Goal: Information Seeking & Learning: Understand process/instructions

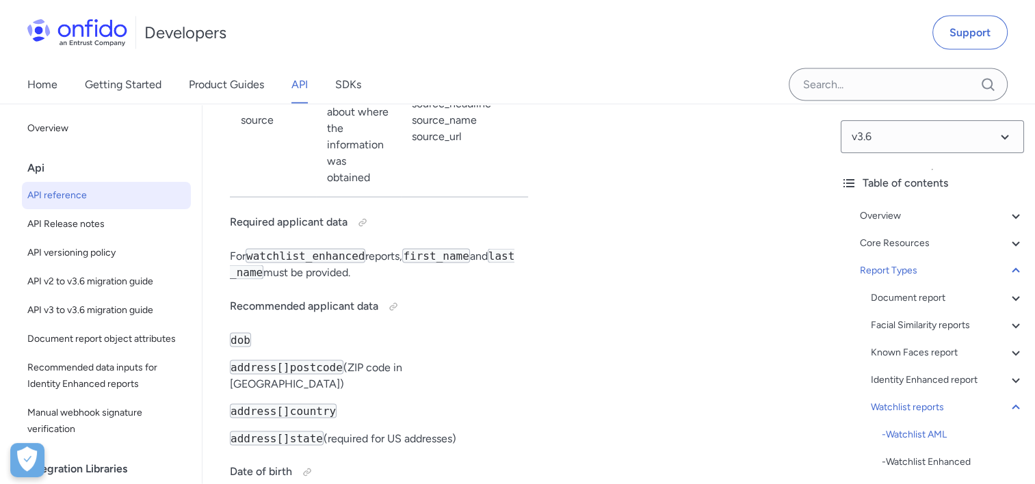
scroll to position [95908, 0]
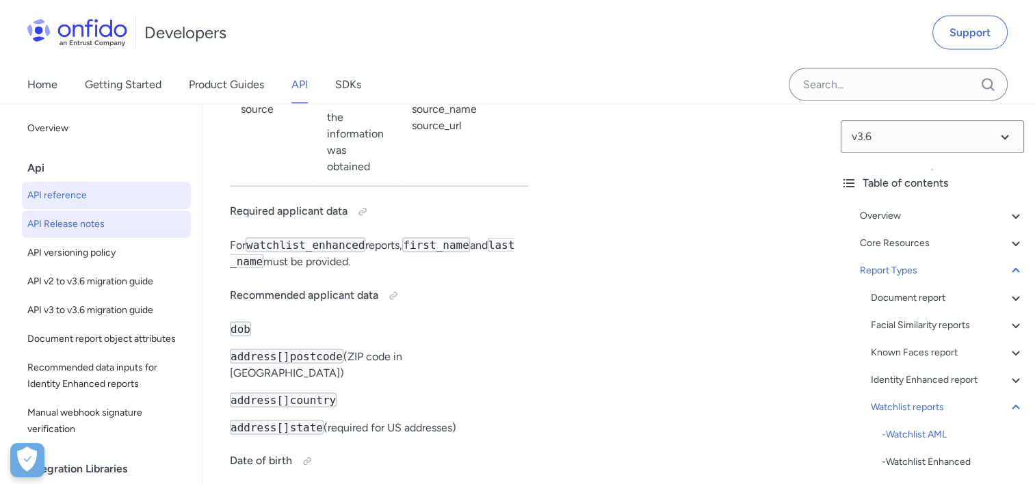
click at [68, 221] on span "API Release notes" at bounding box center [106, 224] width 158 height 16
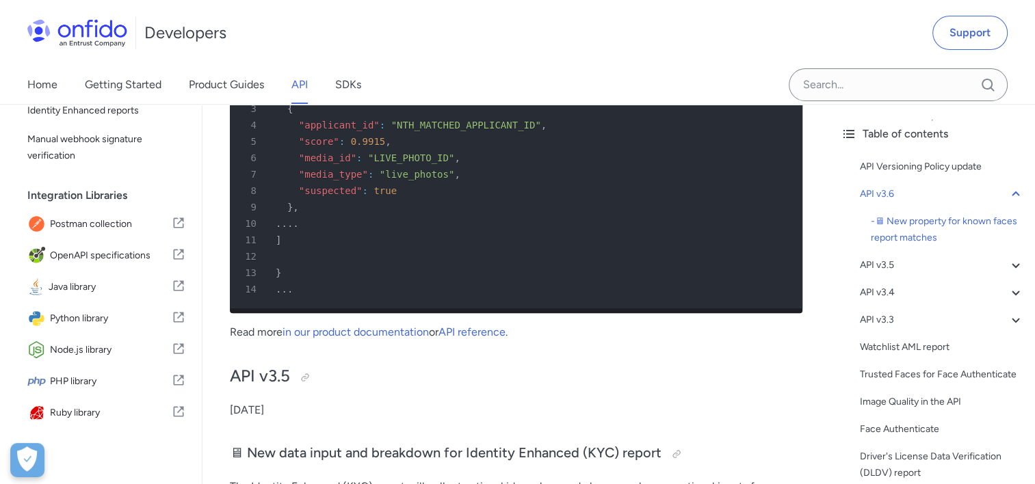
scroll to position [753, 0]
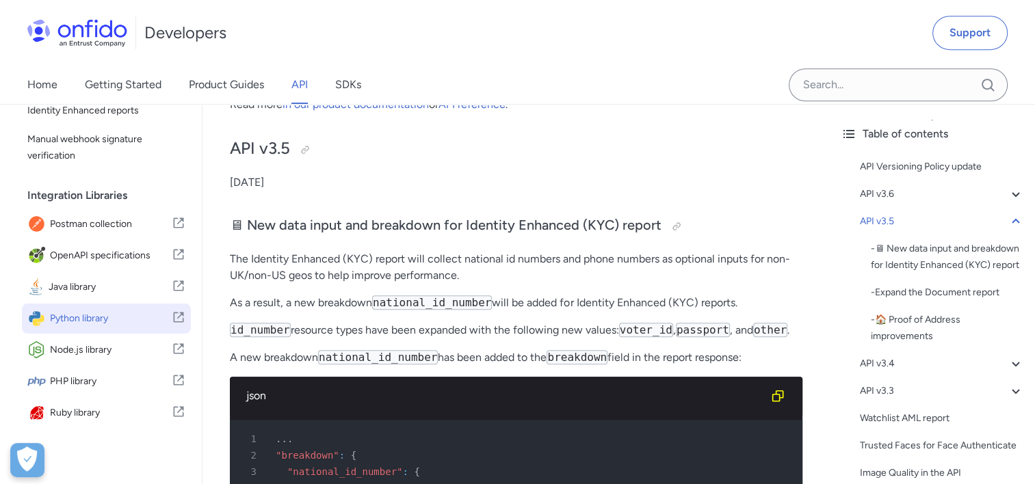
click at [98, 328] on span "Python library" at bounding box center [111, 318] width 122 height 19
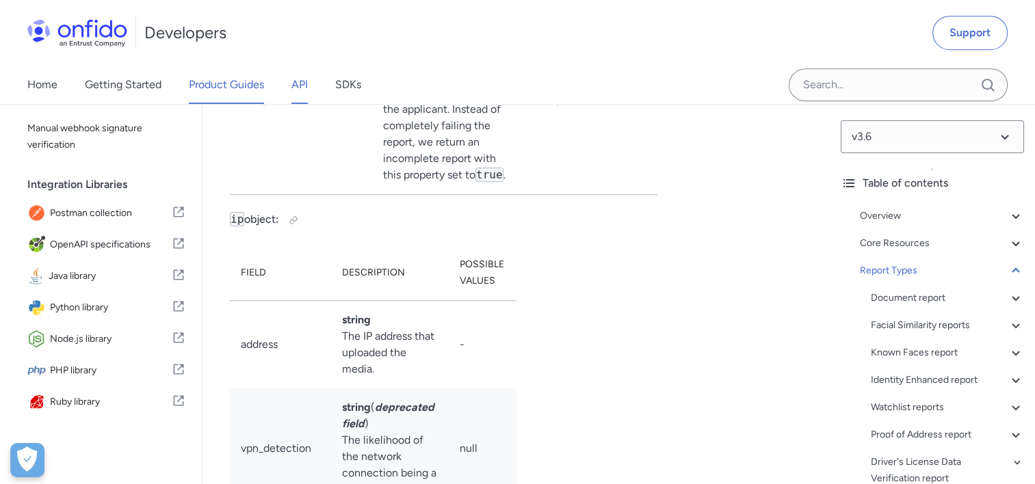
scroll to position [114795, 0]
click at [244, 89] on link "Product Guides" at bounding box center [226, 85] width 75 height 38
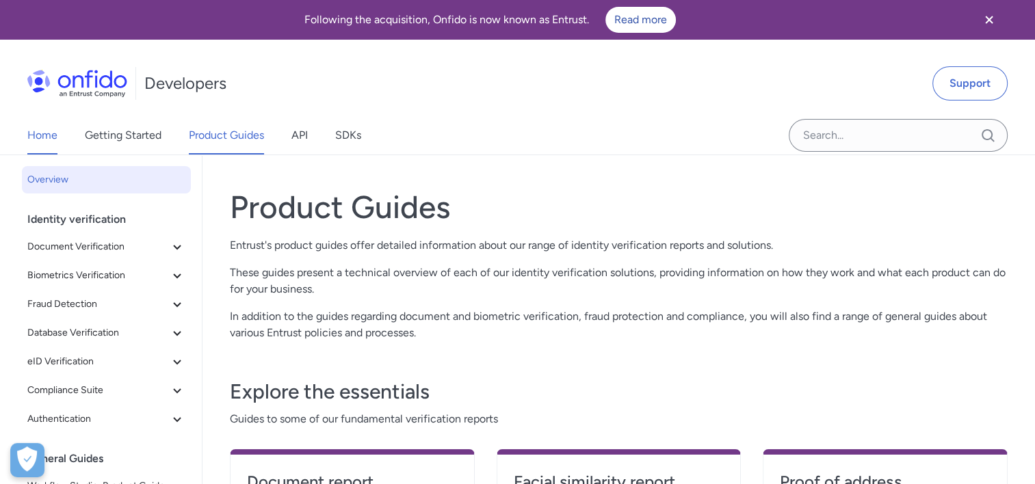
click at [55, 145] on link "Home" at bounding box center [42, 135] width 30 height 38
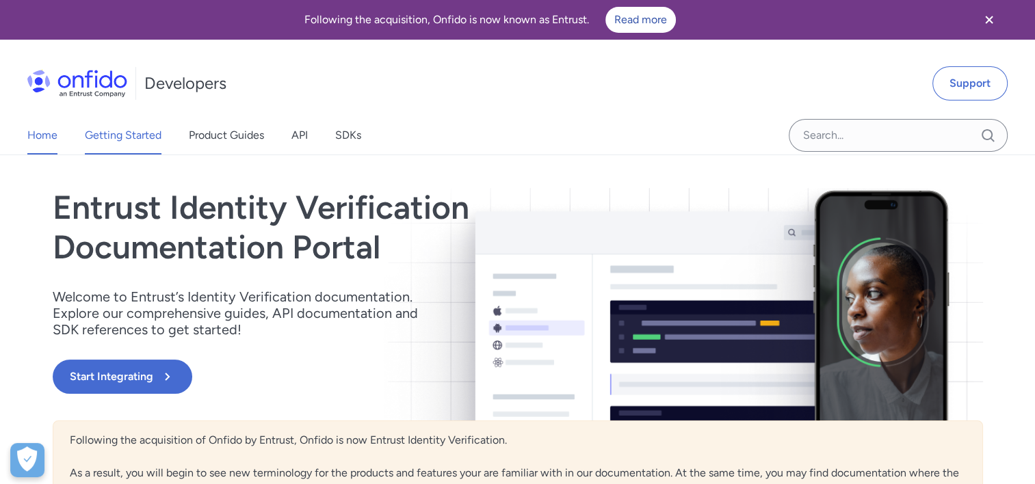
click at [131, 148] on link "Getting Started" at bounding box center [123, 135] width 77 height 38
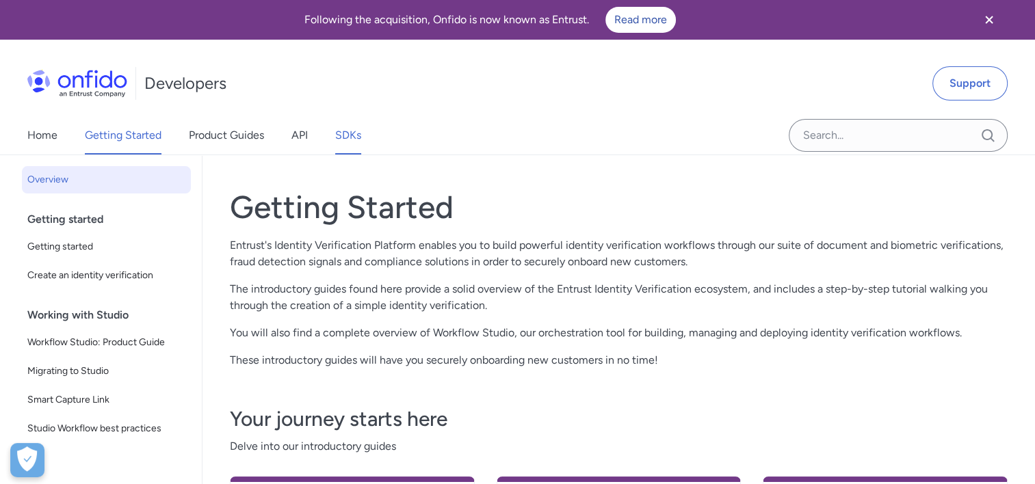
click at [348, 131] on link "SDKs" at bounding box center [348, 135] width 26 height 38
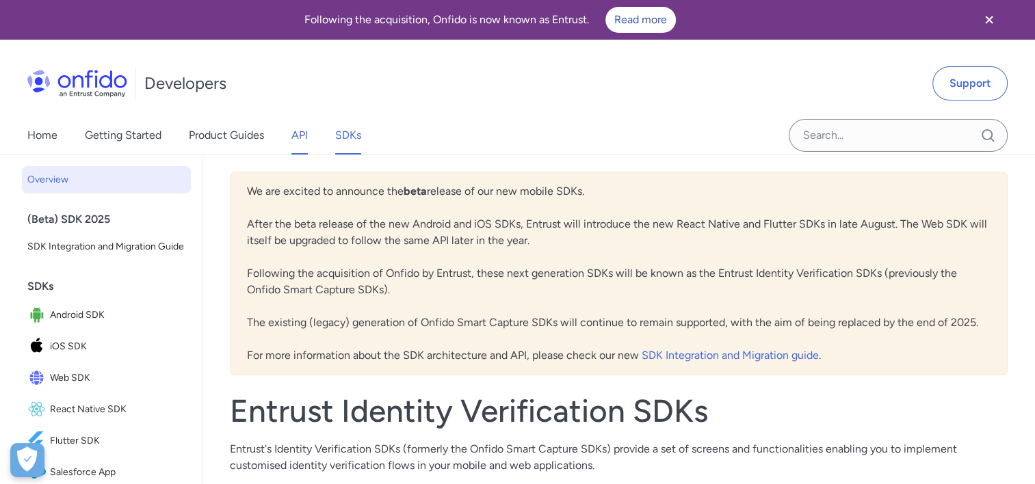
click at [298, 131] on link "API" at bounding box center [300, 135] width 16 height 38
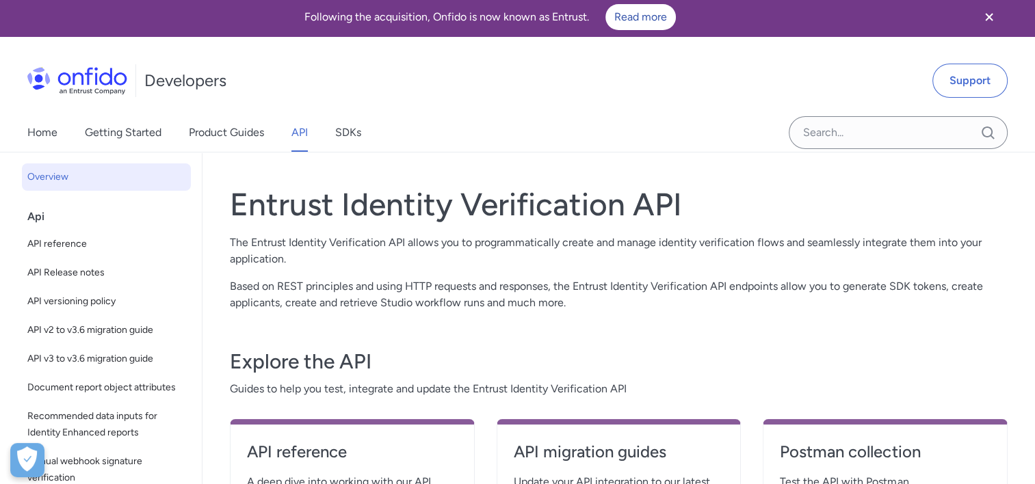
scroll to position [274, 0]
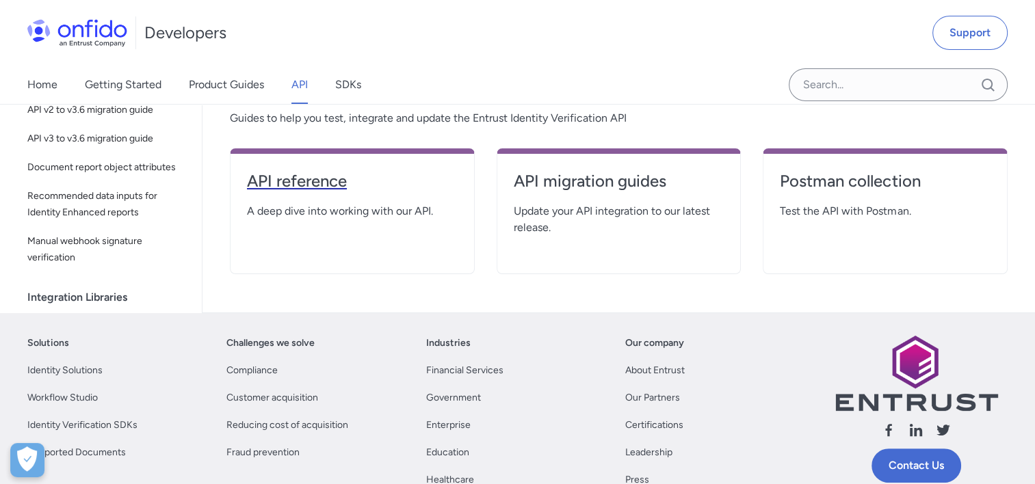
click at [342, 183] on h4 "API reference" at bounding box center [352, 181] width 211 height 22
select select "http"
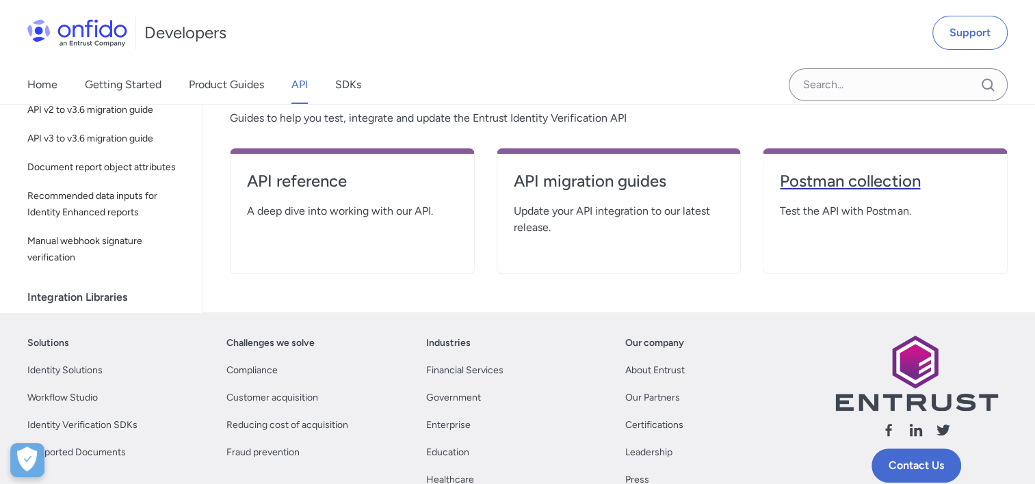
select select "http"
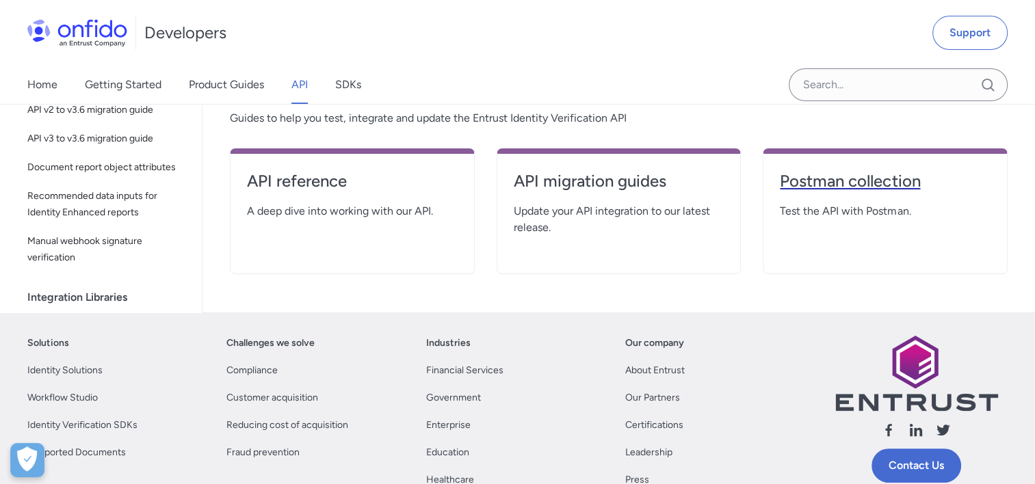
select select "http"
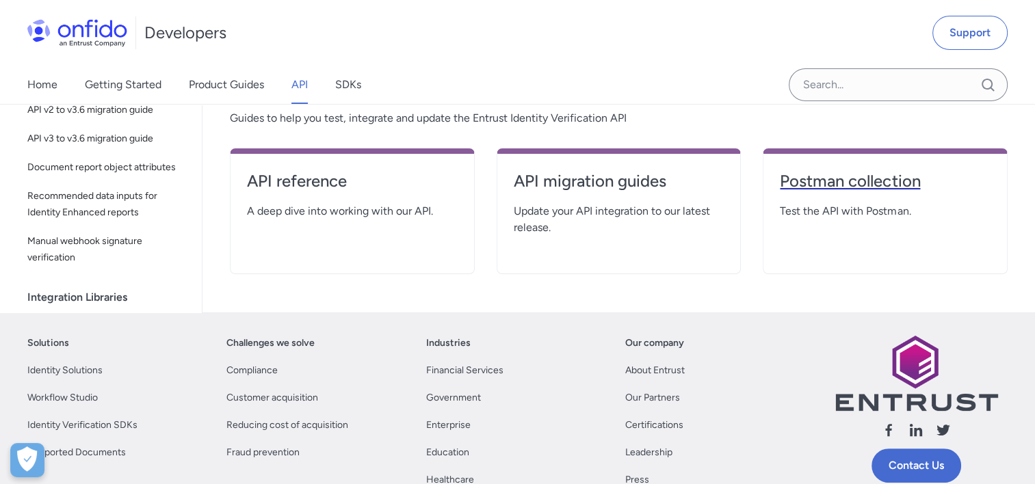
select select "http"
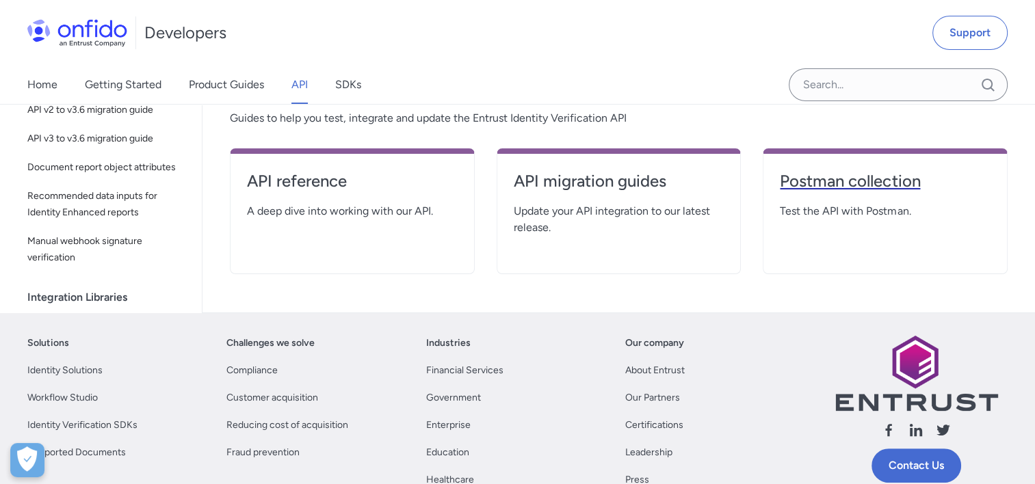
select select "http"
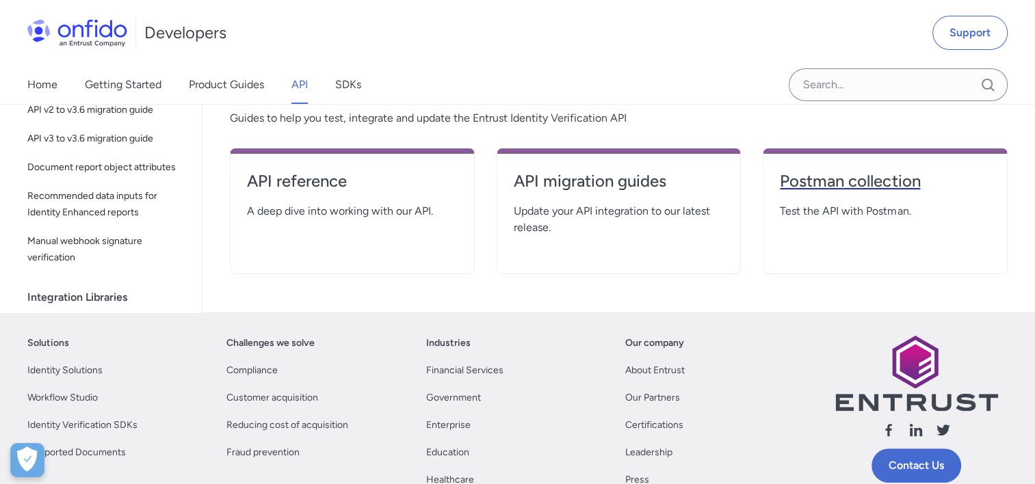
select select "http"
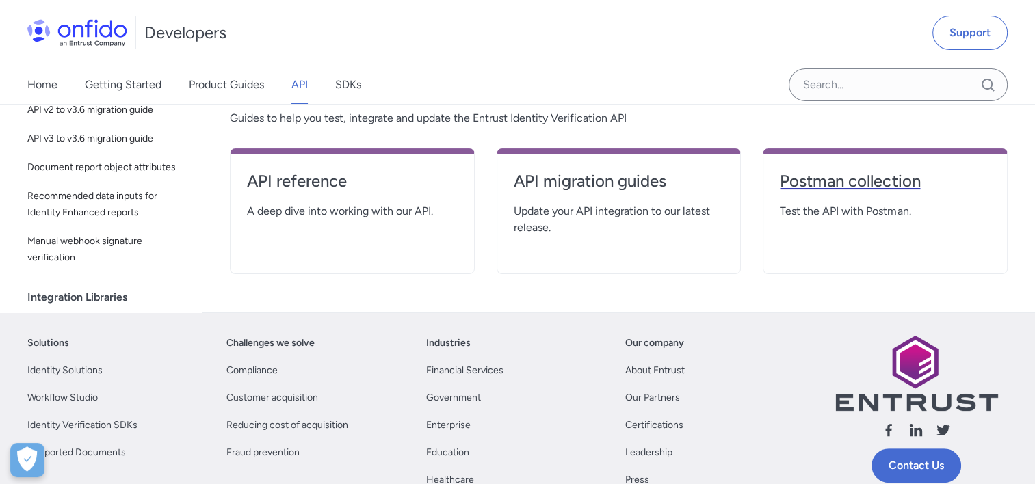
select select "http"
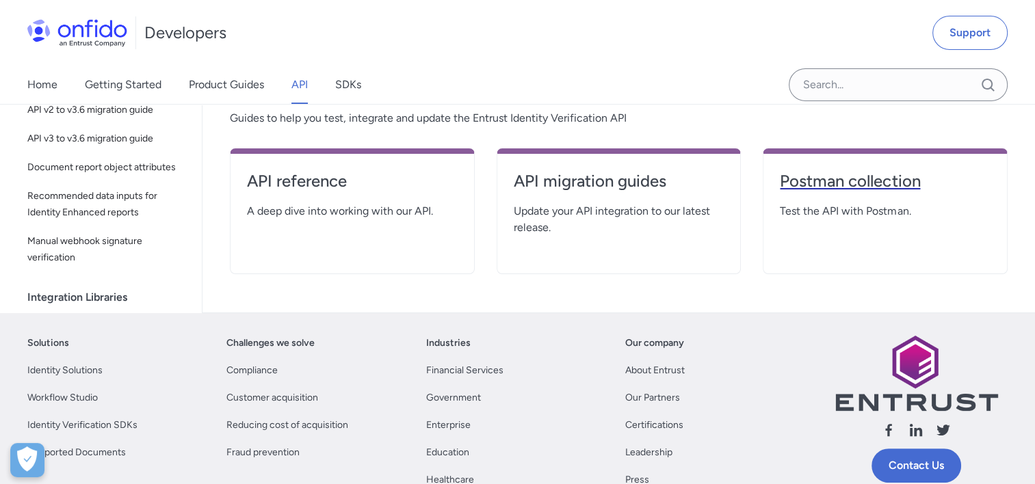
select select "http"
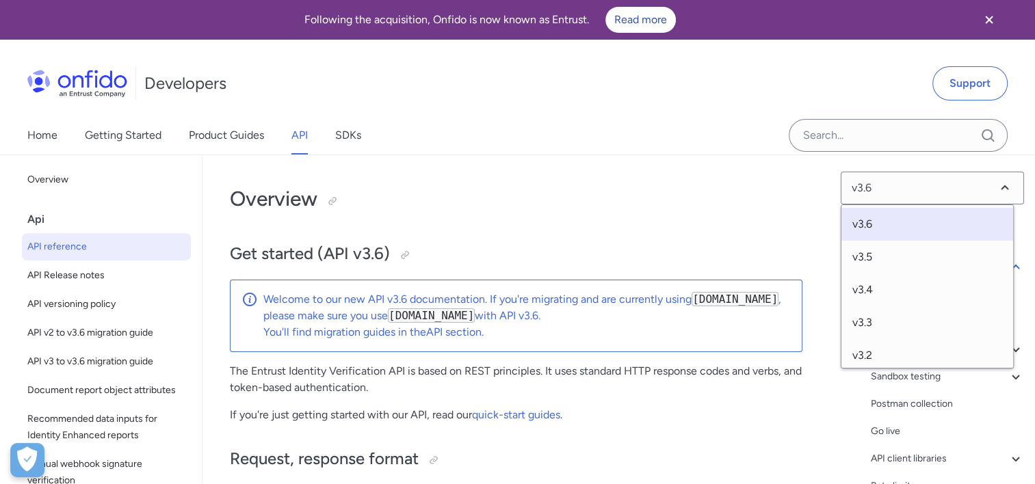
click at [884, 218] on span "v3.6" at bounding box center [928, 224] width 172 height 33
click at [557, 246] on h2 "Get started (API v3.6)" at bounding box center [516, 254] width 573 height 23
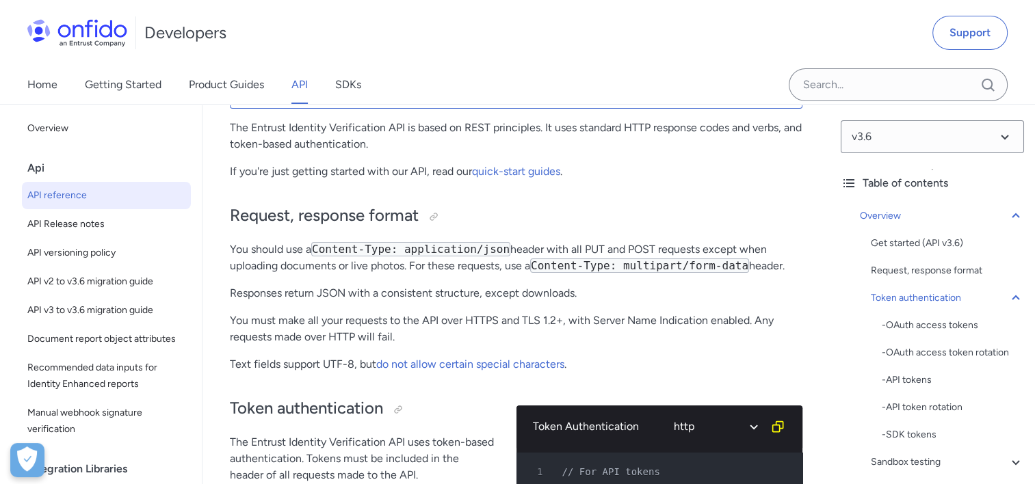
scroll to position [68, 0]
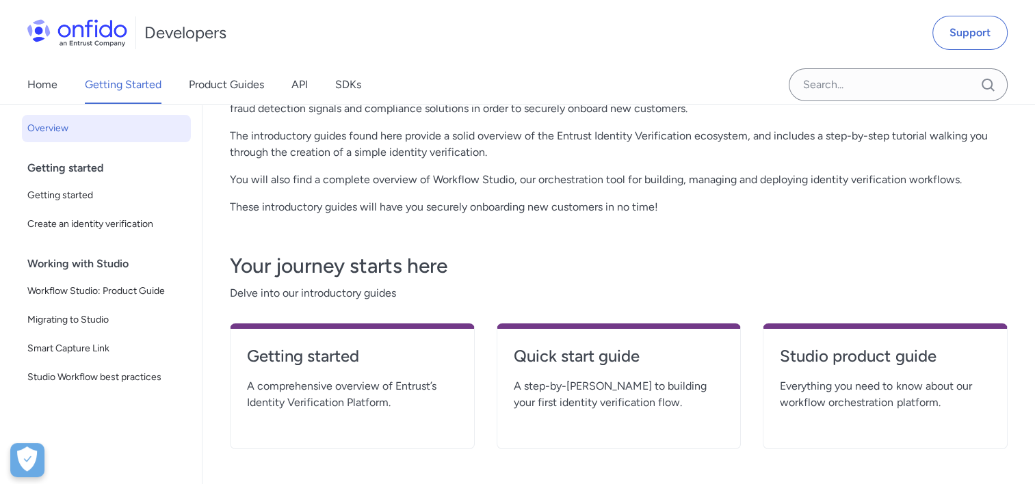
scroll to position [274, 0]
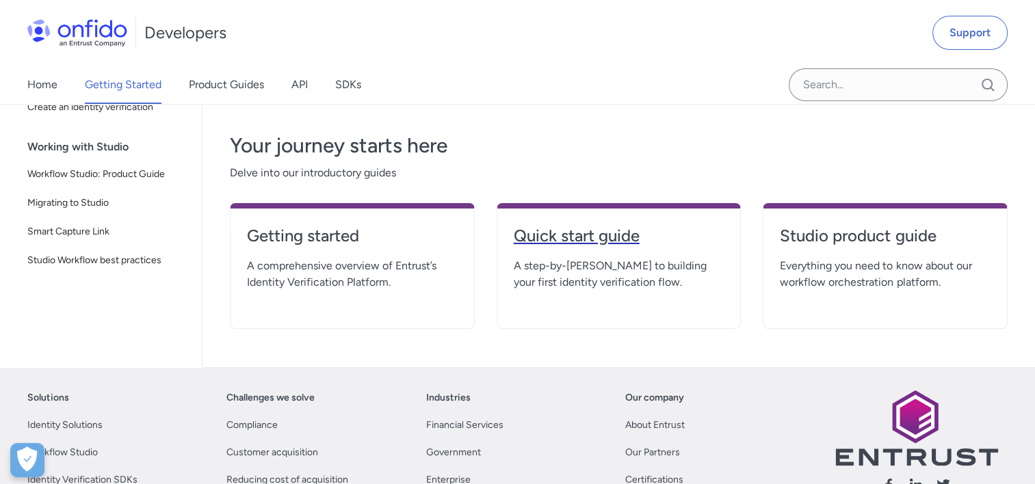
click at [527, 235] on h4 "Quick start guide" at bounding box center [619, 236] width 211 height 22
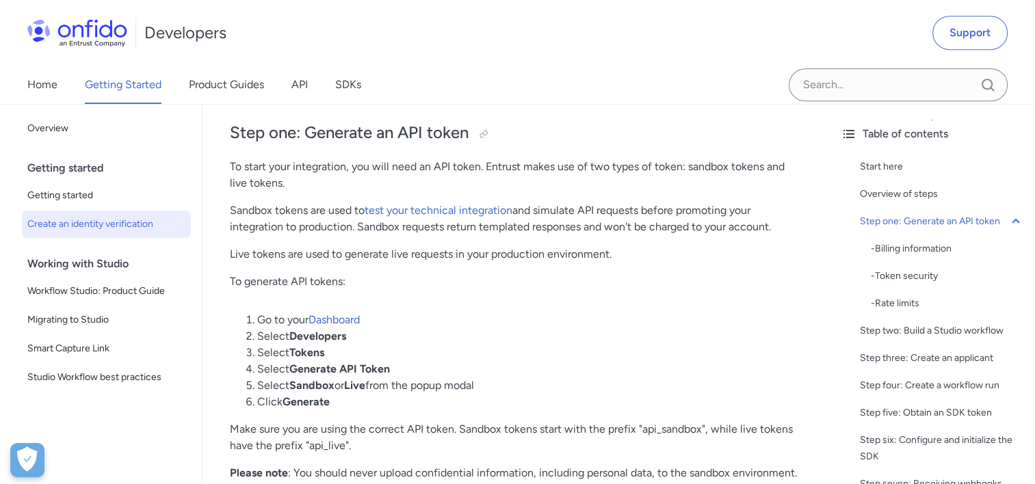
scroll to position [958, 0]
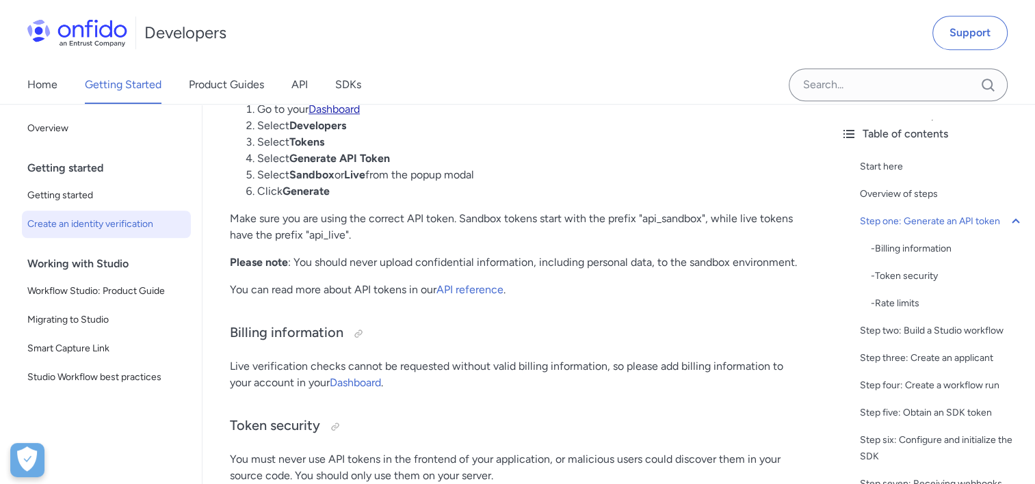
click at [338, 105] on link "Dashboard" at bounding box center [334, 109] width 51 height 13
